Goal: Navigation & Orientation: Find specific page/section

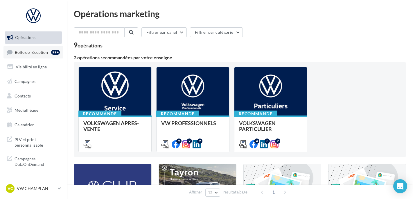
click at [59, 53] on div "99+" at bounding box center [55, 52] width 9 height 5
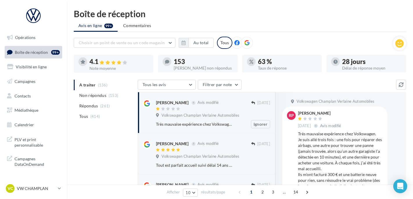
click at [173, 107] on div at bounding box center [169, 109] width 26 height 4
drag, startPoint x: 34, startPoint y: 188, endPoint x: 32, endPoint y: 182, distance: 6.1
click at [33, 187] on p "VW CHAMPLAN" at bounding box center [36, 188] width 39 height 6
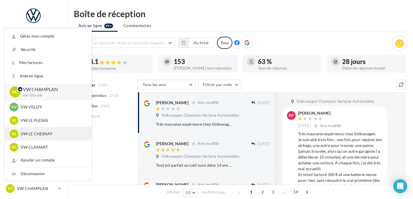
click at [40, 136] on p "VW LE CHESNAY" at bounding box center [53, 134] width 64 height 6
